Goal: Check status: Check status

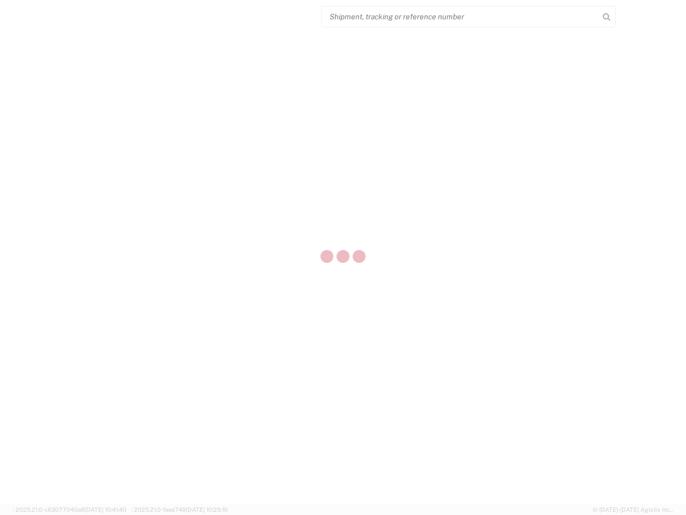
select select "US"
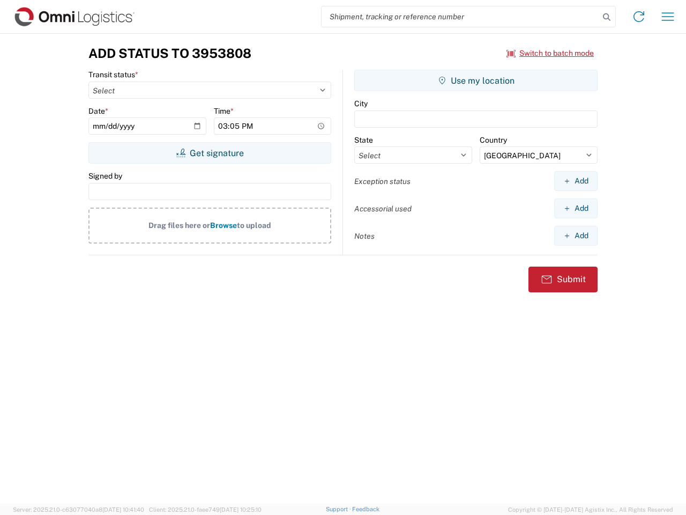
click at [460, 17] on input "search" at bounding box center [461, 16] width 278 height 20
click at [607, 17] on icon at bounding box center [606, 17] width 15 height 15
click at [639, 17] on icon at bounding box center [638, 16] width 17 height 17
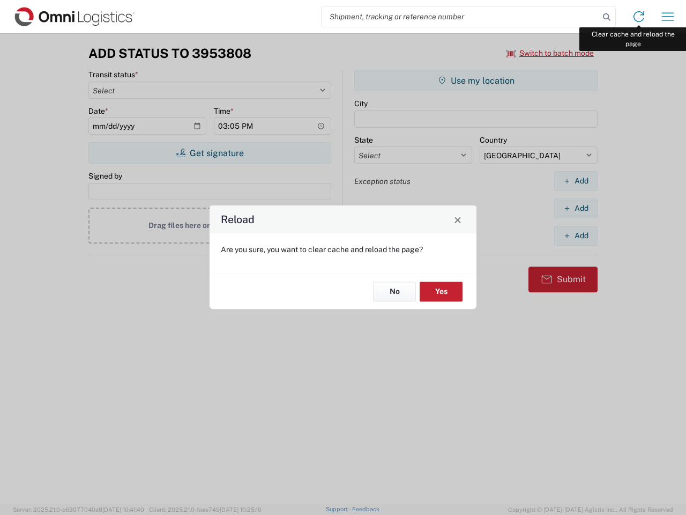
click at [668, 17] on div "Reload Are you sure, you want to clear cache and reload the page? No Yes" at bounding box center [343, 257] width 686 height 515
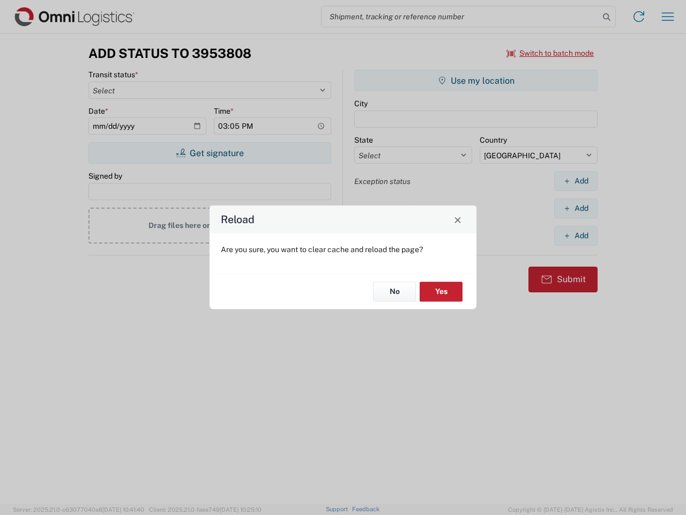
click at [551, 53] on div "Reload Are you sure, you want to clear cache and reload the page? No Yes" at bounding box center [343, 257] width 686 height 515
click at [210, 153] on div "Reload Are you sure, you want to clear cache and reload the page? No Yes" at bounding box center [343, 257] width 686 height 515
click at [476, 80] on div "Reload Are you sure, you want to clear cache and reload the page? No Yes" at bounding box center [343, 257] width 686 height 515
click at [576, 181] on div "Reload Are you sure, you want to clear cache and reload the page? No Yes" at bounding box center [343, 257] width 686 height 515
click at [576, 208] on div "Reload Are you sure, you want to clear cache and reload the page? No Yes" at bounding box center [343, 257] width 686 height 515
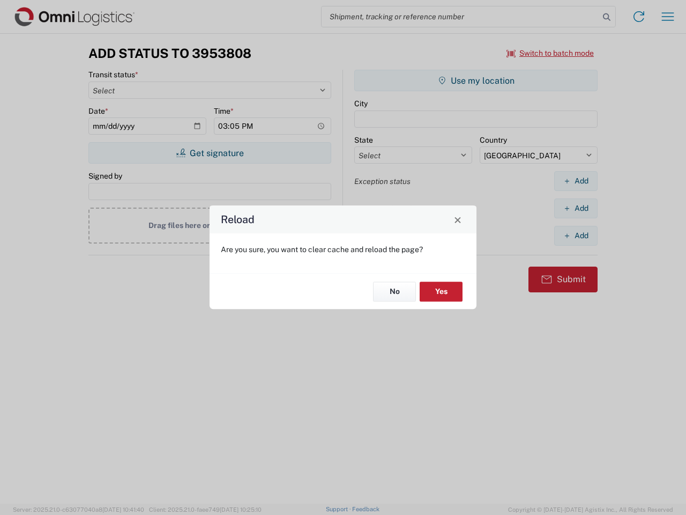
click at [576, 235] on div "Reload Are you sure, you want to clear cache and reload the page? No Yes" at bounding box center [343, 257] width 686 height 515
